Goal: Task Accomplishment & Management: Manage account settings

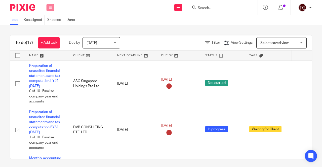
click at [51, 8] on icon at bounding box center [50, 7] width 3 height 3
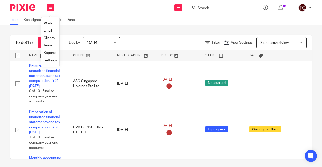
click at [112, 28] on div "To do (17) + Add task Due by Today Today Today Tomorrow This week Next week Thi…" at bounding box center [161, 96] width 322 height 142
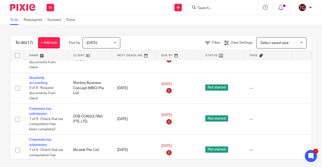
scroll to position [453, 35]
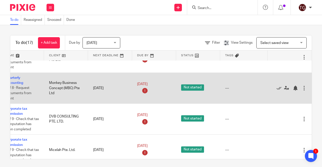
click at [302, 89] on div at bounding box center [304, 88] width 5 height 5
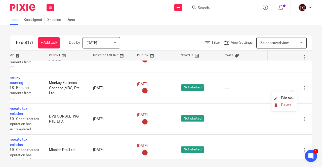
click at [284, 106] on span "Delete" at bounding box center [286, 106] width 11 height 4
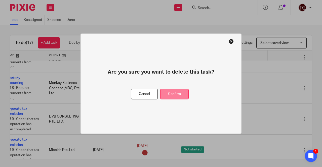
click at [165, 95] on button "Confirm" at bounding box center [174, 94] width 28 height 11
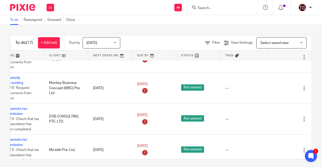
click at [205, 6] on input "Search" at bounding box center [219, 8] width 45 height 5
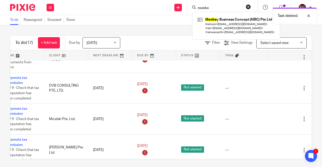
type input "monke"
click at [225, 19] on div "Task deleted." at bounding box center [239, 14] width 156 height 19
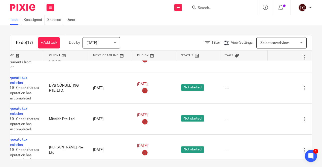
click at [208, 7] on input "Search" at bounding box center [219, 8] width 45 height 5
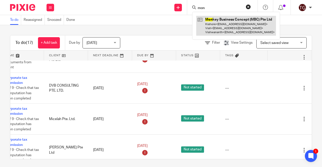
type input "mon"
click at [215, 22] on link at bounding box center [236, 26] width 80 height 20
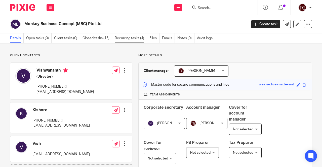
click at [123, 40] on link "Recurring tasks (4)" at bounding box center [131, 38] width 32 height 10
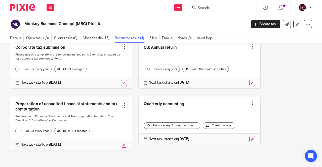
scroll to position [41, 0]
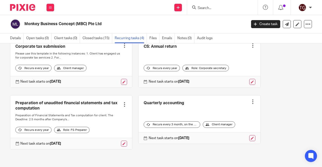
click at [251, 99] on div at bounding box center [253, 101] width 5 height 5
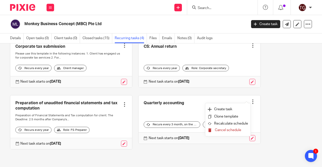
click at [232, 131] on span "Cancel schedule" at bounding box center [228, 131] width 26 height 4
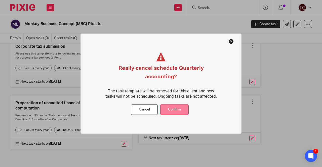
click at [178, 111] on button "Confirm" at bounding box center [174, 109] width 28 height 11
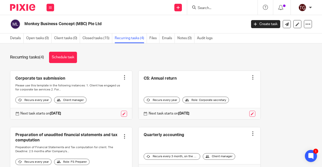
scroll to position [0, 0]
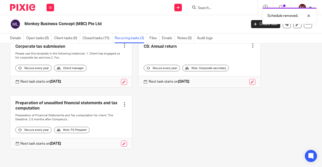
scroll to position [41, 0]
click at [122, 103] on div at bounding box center [124, 104] width 5 height 5
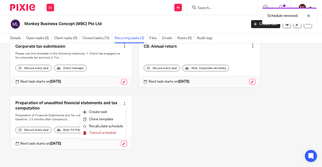
click at [104, 133] on span "Cancel schedule" at bounding box center [103, 133] width 26 height 4
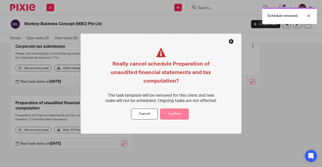
click at [170, 114] on button "Confirm" at bounding box center [174, 114] width 28 height 11
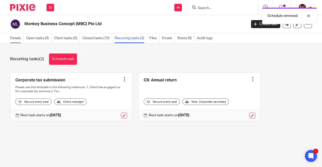
click at [14, 38] on link "Details" at bounding box center [17, 38] width 14 height 10
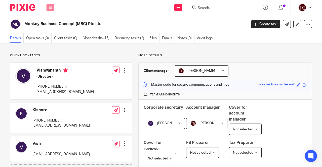
click at [50, 8] on icon at bounding box center [50, 7] width 3 height 3
click at [49, 23] on link "Work" at bounding box center [48, 24] width 8 height 4
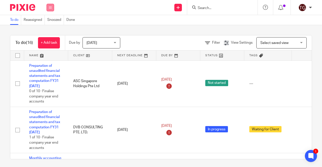
click at [51, 6] on icon at bounding box center [50, 7] width 3 height 3
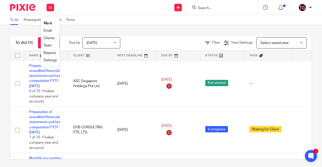
click at [51, 59] on link "Settings" at bounding box center [50, 61] width 13 height 4
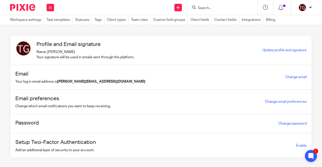
click at [220, 6] on input "Search" at bounding box center [219, 8] width 45 height 5
click at [59, 22] on link "Task templates" at bounding box center [60, 20] width 26 height 10
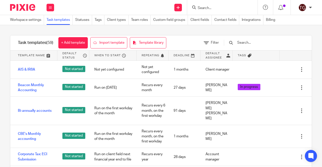
click at [257, 43] on input "text" at bounding box center [266, 43] width 59 height 6
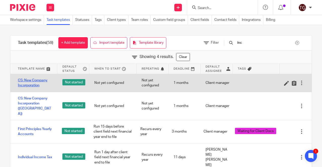
type input "inc"
click at [28, 85] on link "CS: New Company Incorporation" at bounding box center [35, 83] width 34 height 10
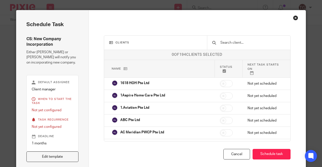
drag, startPoint x: 51, startPoint y: 158, endPoint x: 77, endPoint y: 144, distance: 29.1
click at [51, 158] on link "Edit template" at bounding box center [52, 157] width 52 height 11
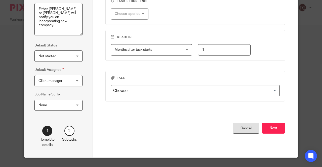
scroll to position [78, 0]
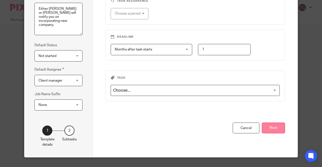
click at [267, 125] on button "Next" at bounding box center [273, 128] width 23 height 11
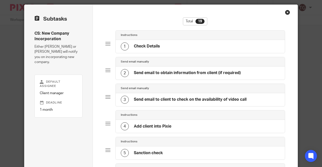
scroll to position [2, 0]
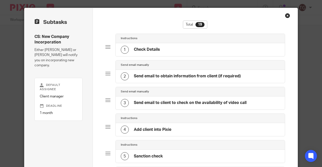
click at [161, 74] on h4 "Send email to obtain information from client (if required)" at bounding box center [187, 76] width 107 height 5
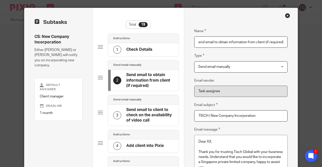
scroll to position [0, 0]
click at [149, 49] on h4 "Check Details" at bounding box center [139, 49] width 26 height 5
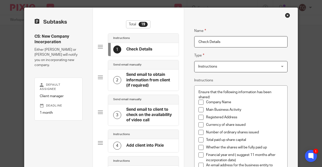
scroll to position [2, 0]
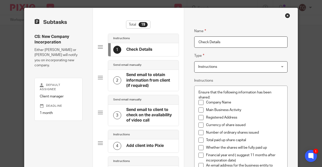
click at [138, 77] on h4 "Send email to obtain information from client (if required)" at bounding box center [149, 81] width 47 height 16
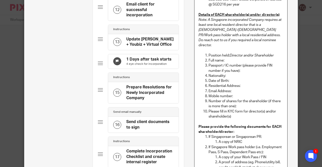
scroll to position [0, 0]
click at [234, 94] on p "Mobile number:" at bounding box center [246, 96] width 75 height 5
drag, startPoint x: 234, startPoint y: 91, endPoint x: 198, endPoint y: 72, distance: 39.9
click at [199, 72] on ol "Position held: Director and/or Shareholder Full name: Passport / IC number (ple…" at bounding box center [241, 86] width 85 height 66
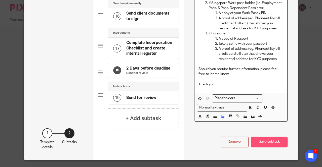
click at [272, 138] on button "Save subtask" at bounding box center [269, 142] width 37 height 11
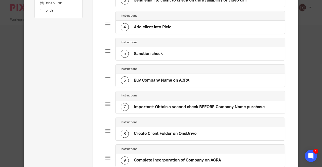
scroll to position [4, 0]
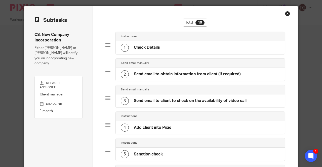
click at [187, 100] on h4 "Send email to client to check on the availability of video call" at bounding box center [190, 100] width 113 height 5
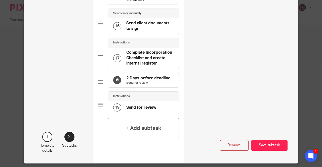
scroll to position [514, 0]
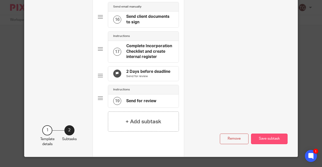
click at [276, 139] on button "Save subtask" at bounding box center [269, 139] width 37 height 11
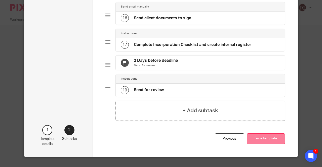
click at [261, 139] on button "Save template" at bounding box center [266, 139] width 38 height 11
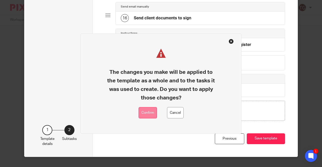
click at [149, 114] on button "Confirm" at bounding box center [148, 113] width 18 height 11
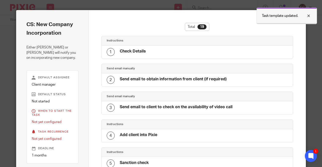
drag, startPoint x: 310, startPoint y: 15, endPoint x: 309, endPoint y: 17, distance: 2.9
click at [310, 15] on div at bounding box center [305, 16] width 14 height 6
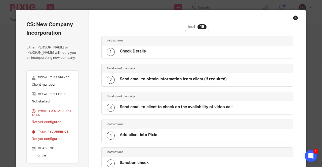
click at [294, 18] on div "Close this dialog window" at bounding box center [295, 17] width 5 height 5
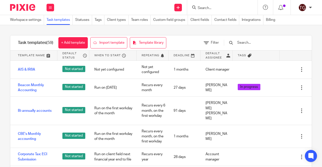
click at [249, 43] on input "text" at bounding box center [266, 43] width 59 height 6
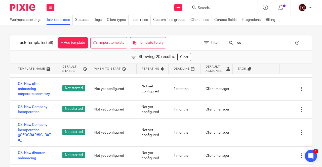
scroll to position [176, 0]
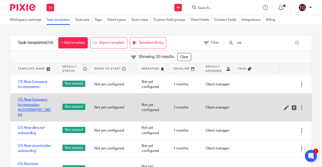
type input "cs"
click at [42, 98] on link "CS: New Company Incorporation (Malaysia)" at bounding box center [35, 107] width 34 height 20
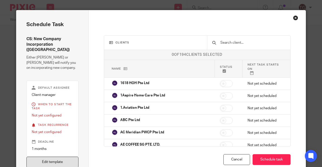
click at [62, 157] on link "Edit template" at bounding box center [52, 162] width 52 height 11
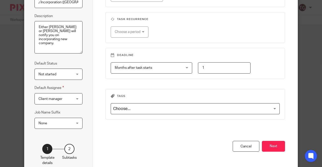
scroll to position [76, 0]
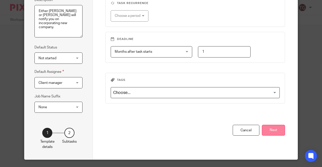
click at [266, 130] on button "Next" at bounding box center [273, 130] width 23 height 11
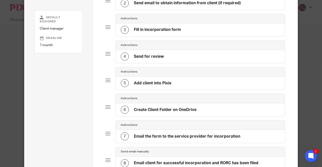
scroll to position [0, 0]
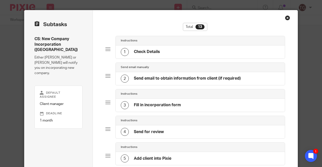
click at [286, 18] on div "Close this dialog window" at bounding box center [287, 17] width 5 height 5
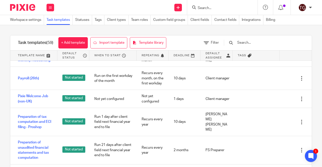
scroll to position [1032, 0]
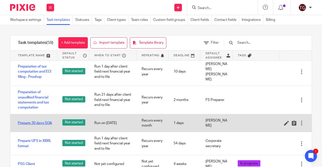
click at [41, 121] on link "Prepare 30 days SOA" at bounding box center [35, 123] width 34 height 5
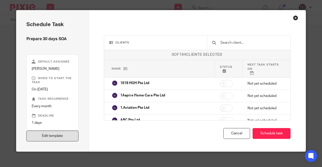
click at [38, 136] on link "Edit template" at bounding box center [52, 136] width 52 height 11
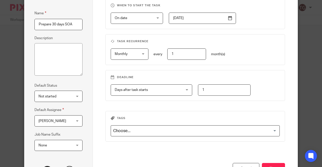
scroll to position [76, 0]
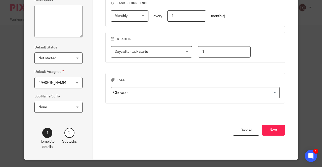
click at [74, 82] on div "Jolene Fan Jolene Fan" at bounding box center [58, 82] width 48 height 11
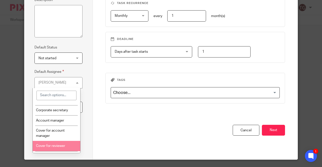
scroll to position [0, 0]
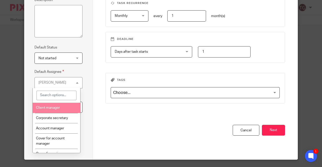
click at [66, 106] on li "Client manager" at bounding box center [57, 108] width 48 height 10
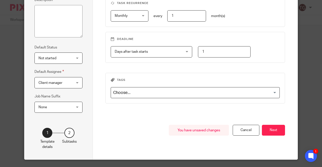
click at [284, 130] on div "When to start the task On date On date Disable On date Week day Month day On cl…" at bounding box center [195, 47] width 205 height 225
click at [68, 84] on span "Client manager" at bounding box center [56, 83] width 35 height 11
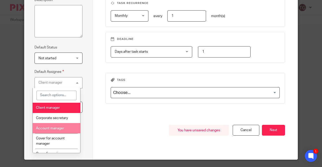
click at [66, 127] on li "Account manager" at bounding box center [57, 128] width 48 height 10
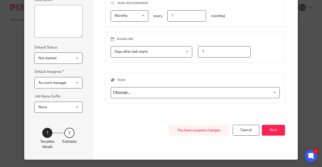
click at [271, 127] on button "Next" at bounding box center [273, 130] width 23 height 11
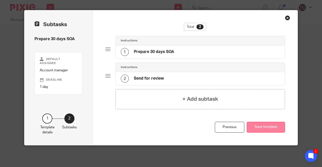
click at [257, 125] on button "Save template" at bounding box center [266, 127] width 38 height 11
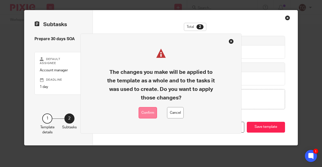
click at [147, 111] on button "Confirm" at bounding box center [148, 113] width 18 height 11
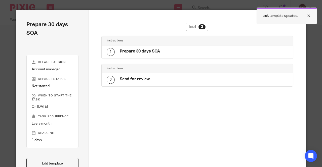
click at [310, 15] on div at bounding box center [305, 16] width 14 height 6
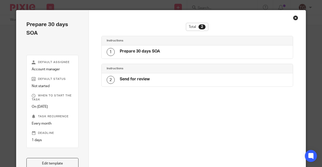
click at [295, 19] on div "Close this dialog window" at bounding box center [295, 17] width 5 height 5
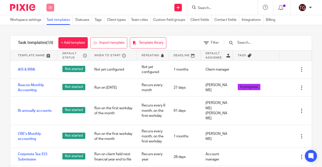
click at [50, 7] on icon at bounding box center [50, 7] width 3 height 3
click at [48, 46] on link "Team" at bounding box center [47, 46] width 8 height 4
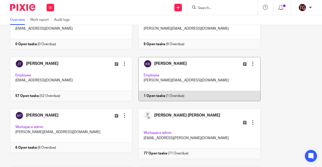
scroll to position [76, 0]
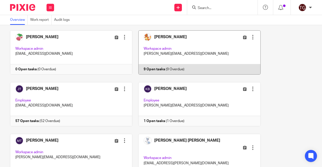
click at [157, 37] on link at bounding box center [196, 52] width 128 height 44
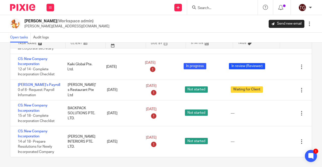
scroll to position [154, 0]
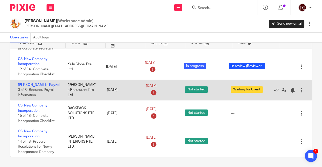
click at [299, 90] on div at bounding box center [301, 90] width 5 height 5
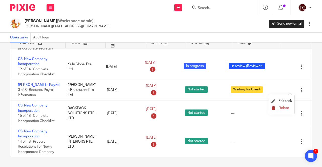
click at [286, 108] on span "Delete" at bounding box center [284, 109] width 11 height 4
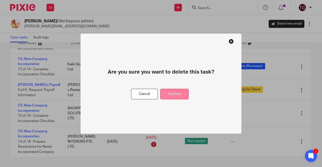
click at [182, 94] on button "Confirm" at bounding box center [174, 94] width 28 height 11
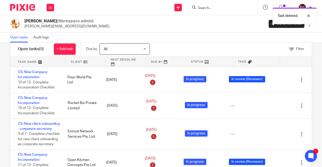
scroll to position [0, 0]
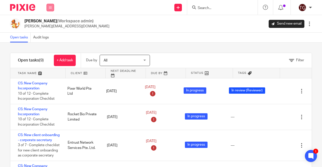
click at [50, 10] on button at bounding box center [51, 8] width 8 height 8
click at [49, 22] on link "Work" at bounding box center [48, 24] width 8 height 4
